Goal: Information Seeking & Learning: Learn about a topic

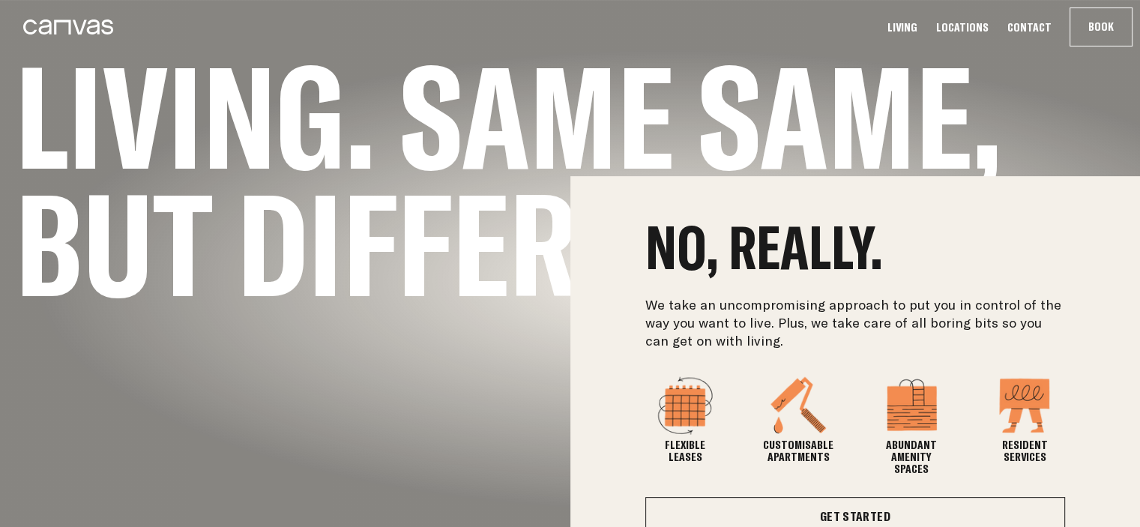
scroll to position [351, 0]
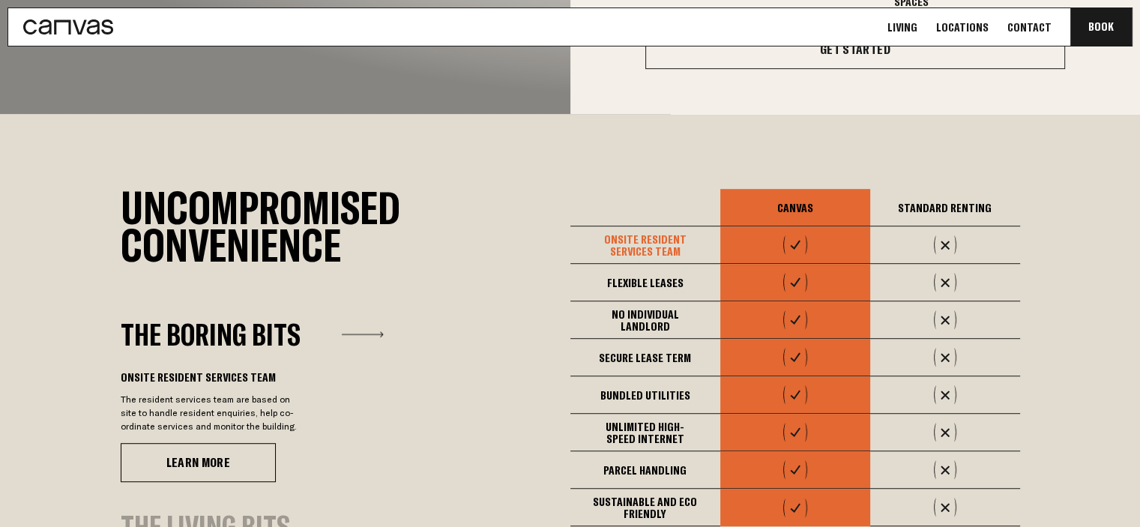
click at [507, 227] on h2 "Uncompromised Convenience" at bounding box center [346, 226] width 450 height 75
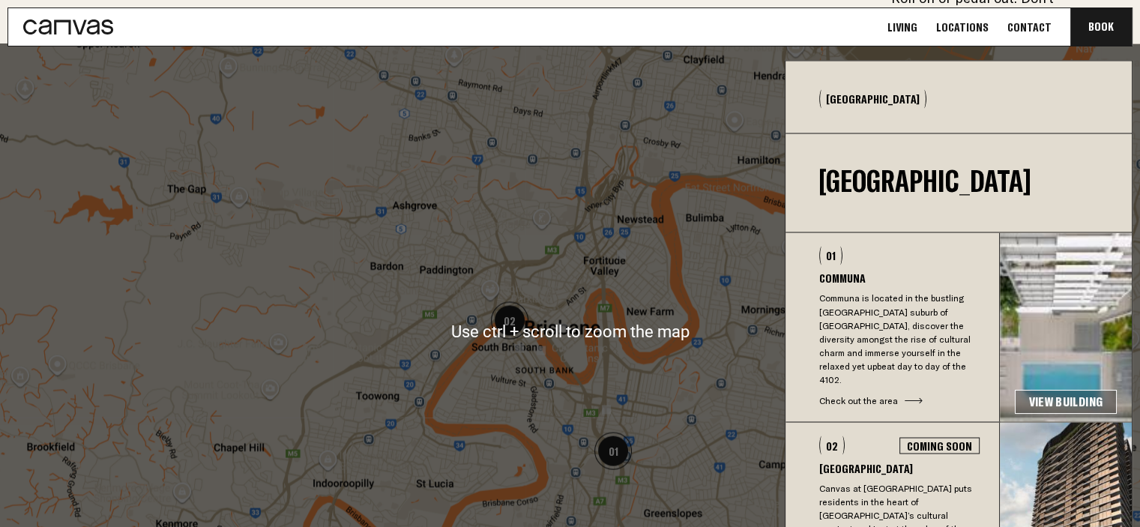
scroll to position [2536, 0]
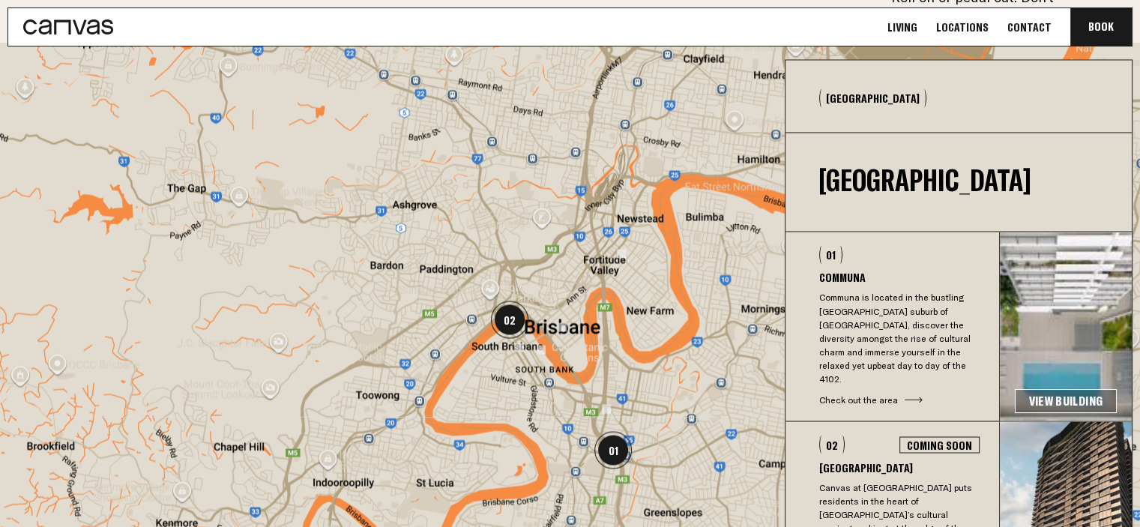
click at [1045, 389] on link "View Building" at bounding box center [1066, 401] width 102 height 24
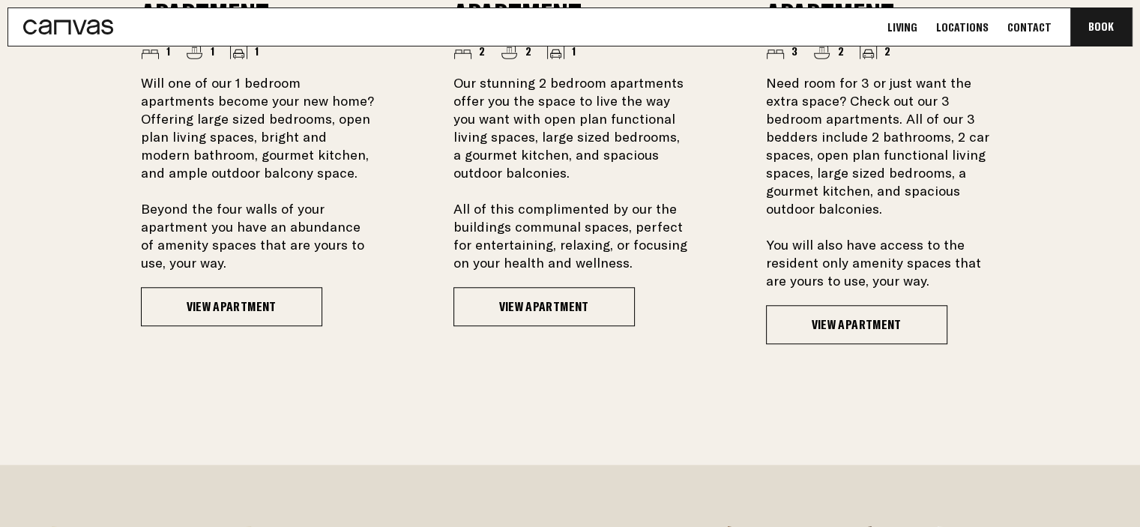
scroll to position [1301, 0]
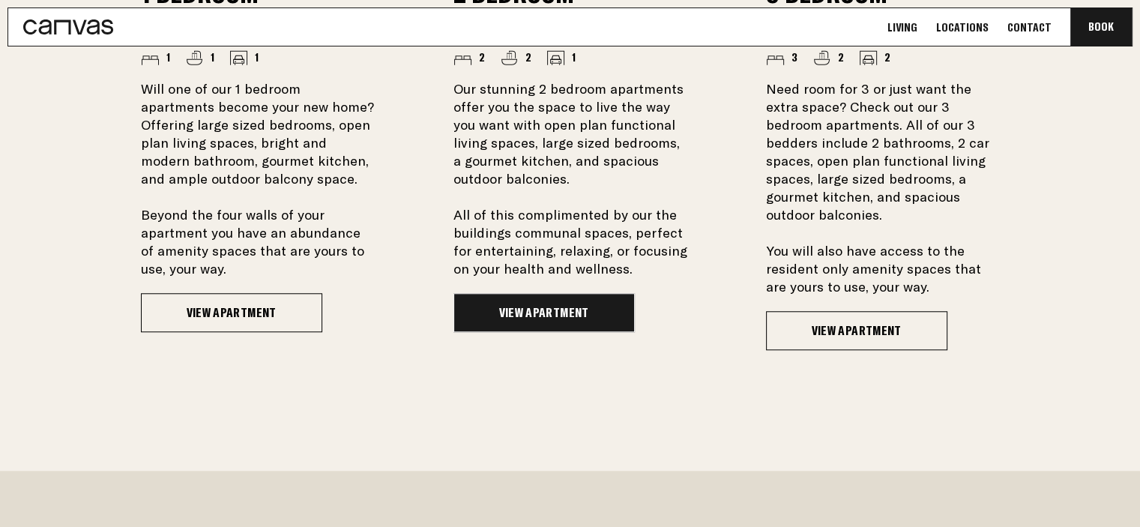
click at [551, 314] on link "View Apartment" at bounding box center [543, 312] width 181 height 39
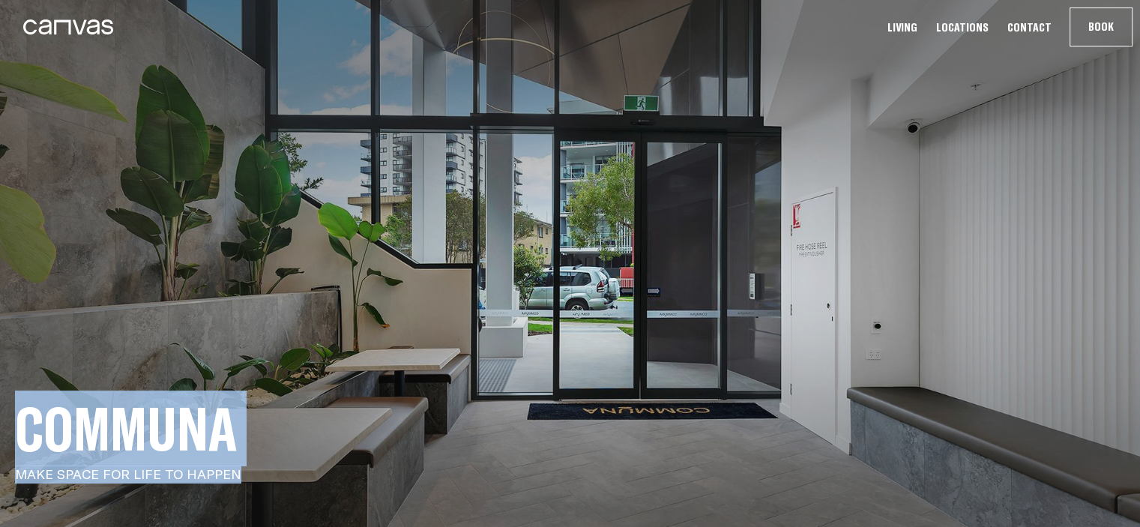
drag, startPoint x: 710, startPoint y: 247, endPoint x: 767, endPoint y: 34, distance: 221.0
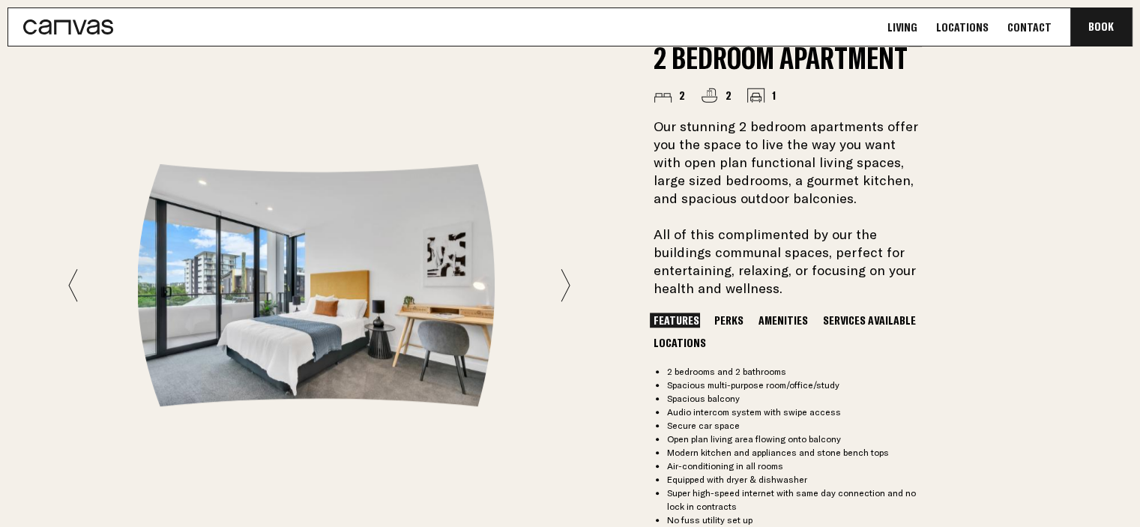
scroll to position [1094, 0]
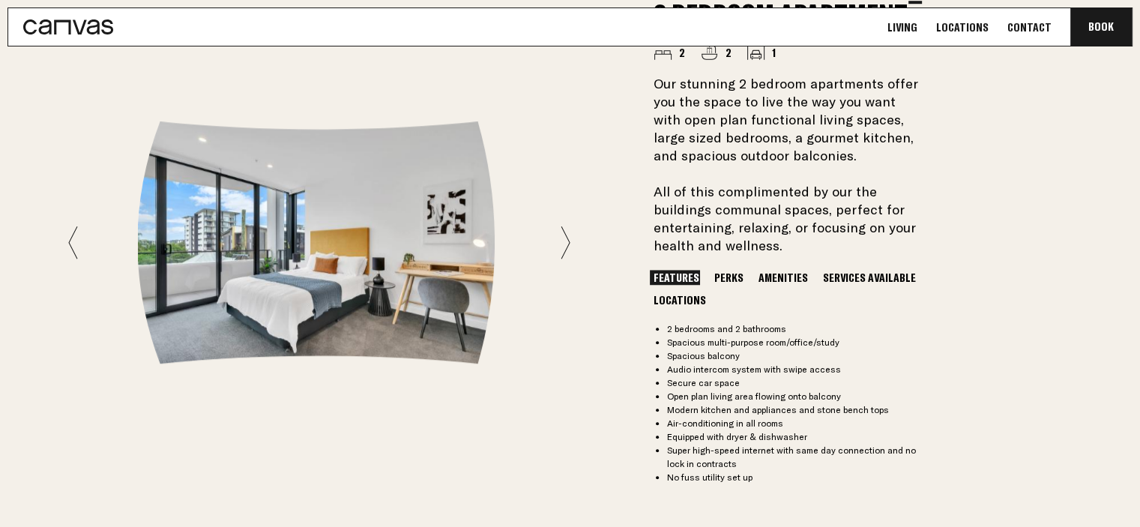
click at [569, 242] on div "2 Bedroom Apartment 2 2 1 Our stunning 2 bedroom apartments offer you the space…" at bounding box center [570, 242] width 1079 height 738
click at [836, 284] on ul "Features Perks Amenities Services Available Locations" at bounding box center [787, 288] width 275 height 37
click at [847, 275] on button "Services Available" at bounding box center [869, 277] width 100 height 15
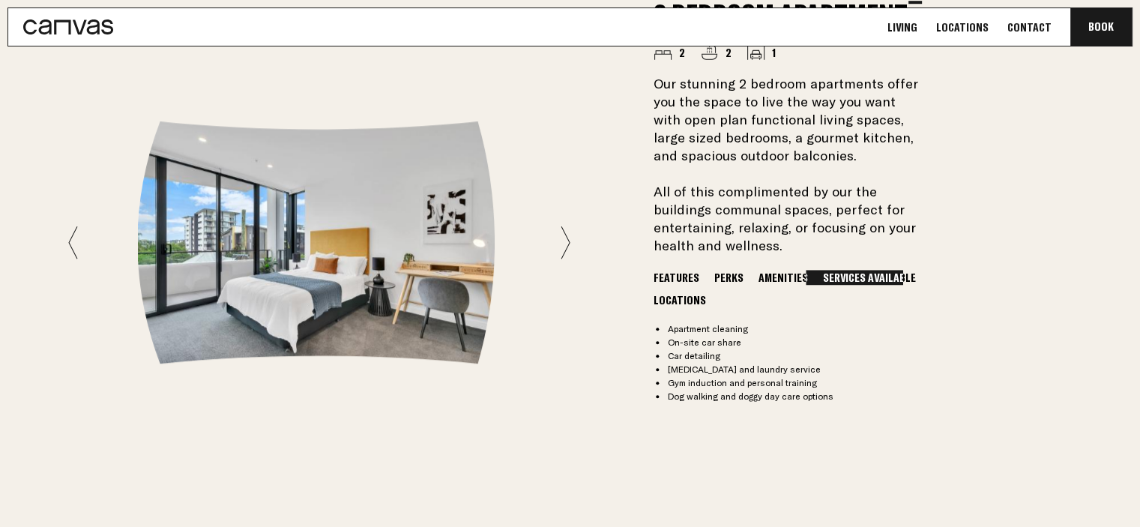
click at [567, 241] on icon at bounding box center [565, 243] width 10 height 34
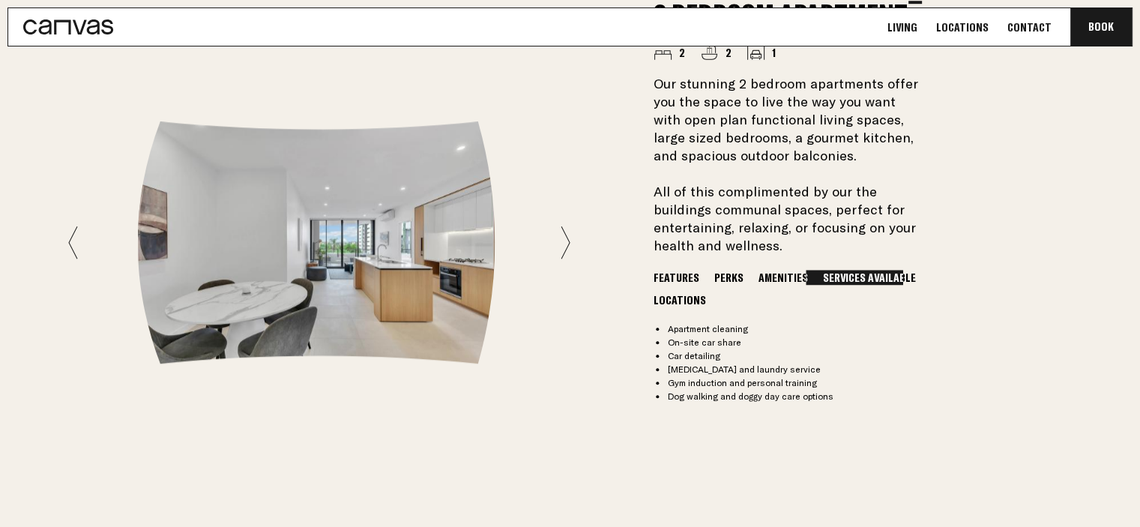
click at [567, 241] on icon at bounding box center [565, 243] width 10 height 34
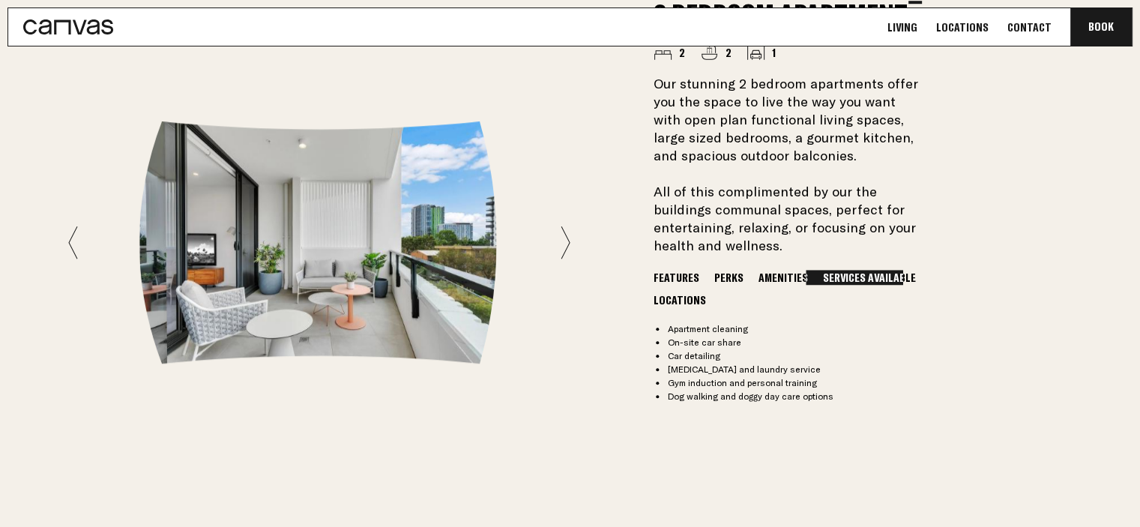
click at [567, 241] on icon at bounding box center [565, 243] width 10 height 34
